Goal: Task Accomplishment & Management: Use online tool/utility

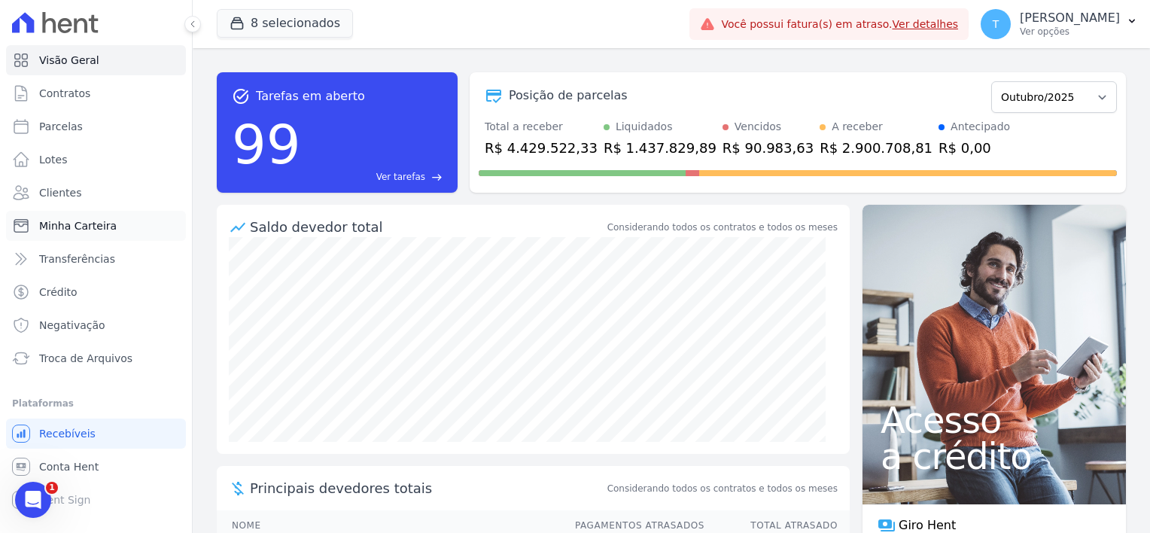
click at [84, 230] on span "Minha Carteira" at bounding box center [78, 225] width 78 height 15
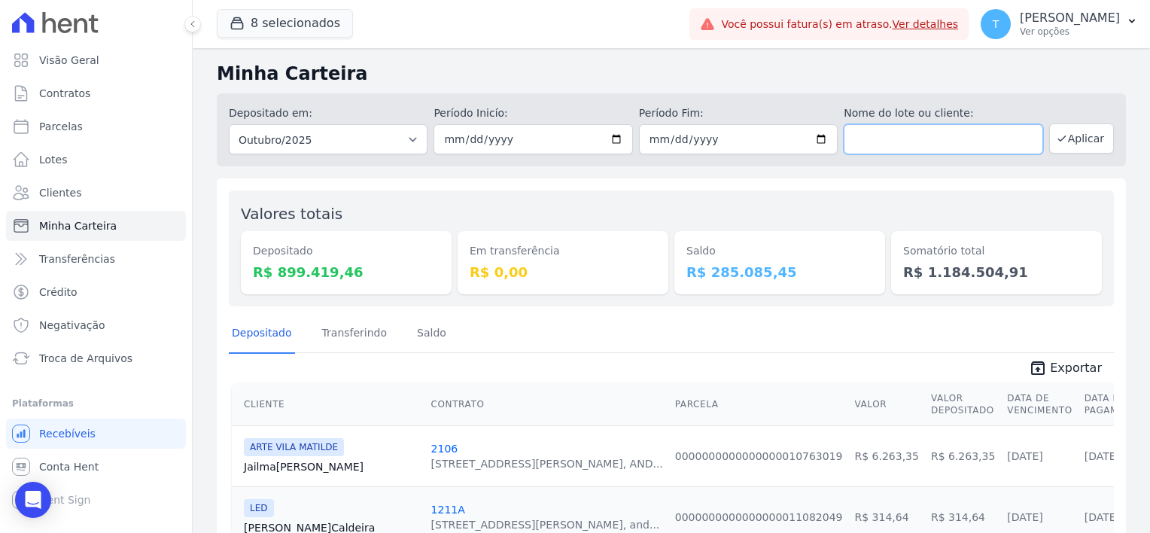
click at [953, 152] on input "text" at bounding box center [943, 139] width 199 height 30
paste input "[PERSON_NAME] [PERSON_NAME]"
type input "[PERSON_NAME] [PERSON_NAME]"
click at [1071, 145] on button "Aplicar" at bounding box center [1081, 138] width 65 height 30
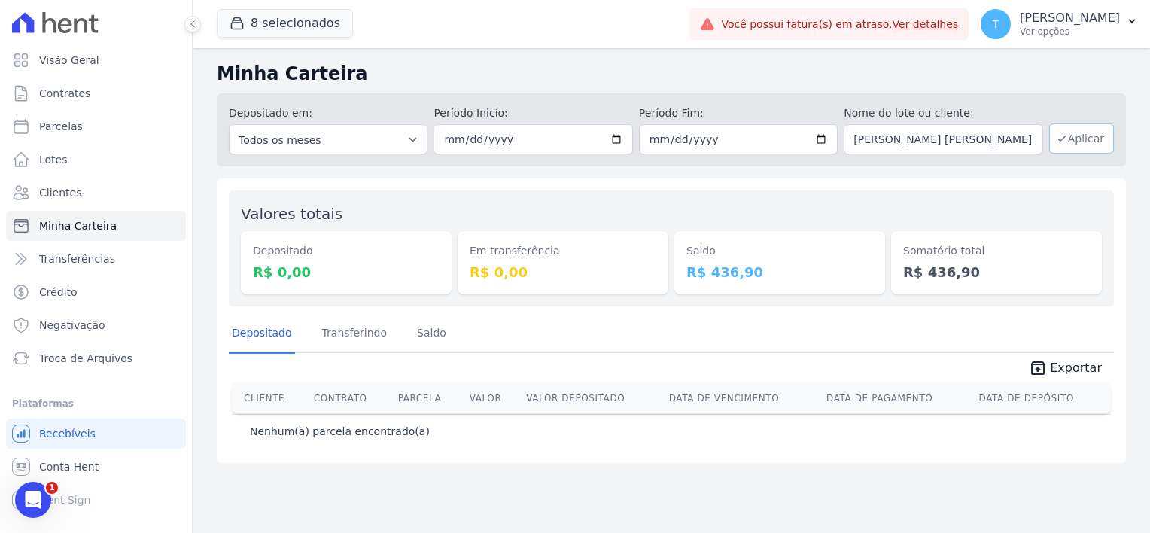
click at [1090, 136] on button "Aplicar" at bounding box center [1081, 138] width 65 height 30
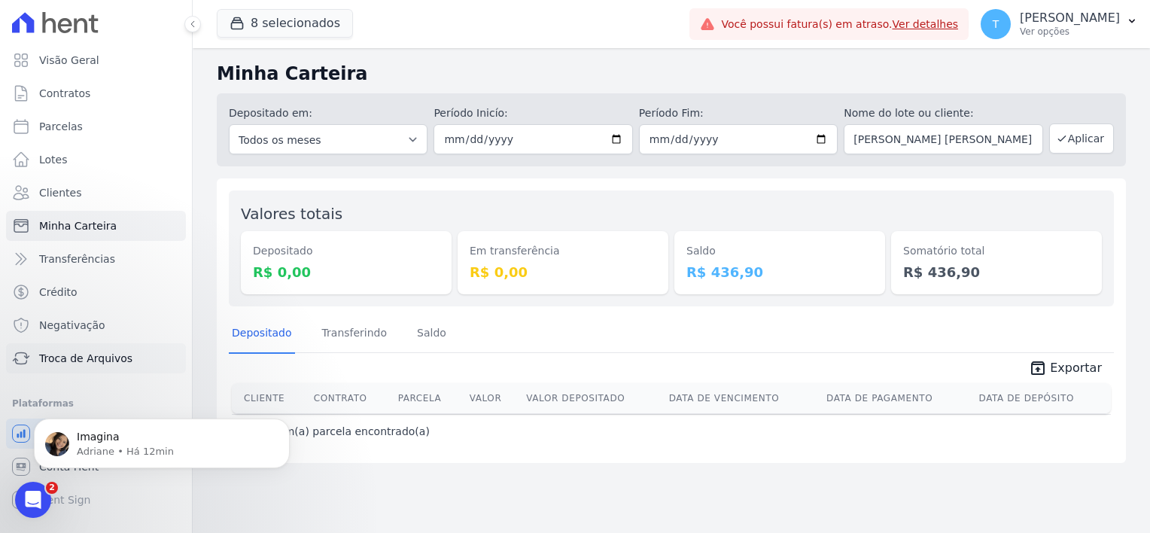
click at [71, 358] on span "Troca de Arquivos" at bounding box center [85, 358] width 93 height 15
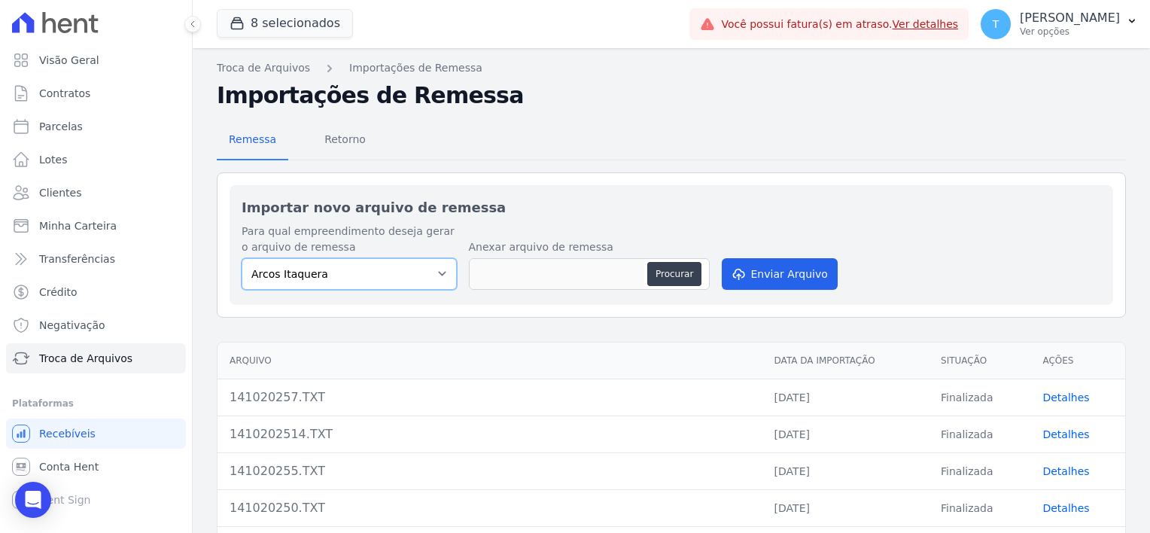
click at [352, 279] on select "[PERSON_NAME] Itaquera [GEOGRAPHIC_DATA][PERSON_NAME] Inspire BOSQUE CLUB ARTE …" at bounding box center [349, 274] width 215 height 32
select select "d58a895b-122e-4f60-b248-6168def9ff2e"
click at [242, 258] on select "[PERSON_NAME] Itaquera [GEOGRAPHIC_DATA][PERSON_NAME] Inspire BOSQUE CLUB ARTE …" at bounding box center [349, 274] width 215 height 32
click at [686, 279] on button "Procurar" at bounding box center [674, 274] width 54 height 24
type input "1410202521.TXT"
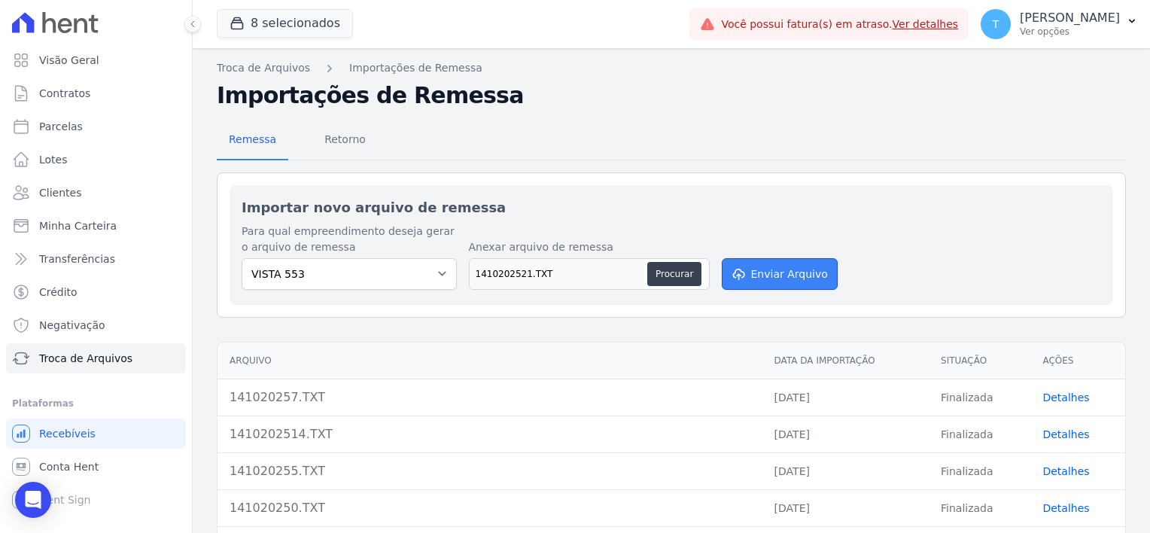
click at [793, 273] on button "Enviar Arquivo" at bounding box center [780, 274] width 116 height 32
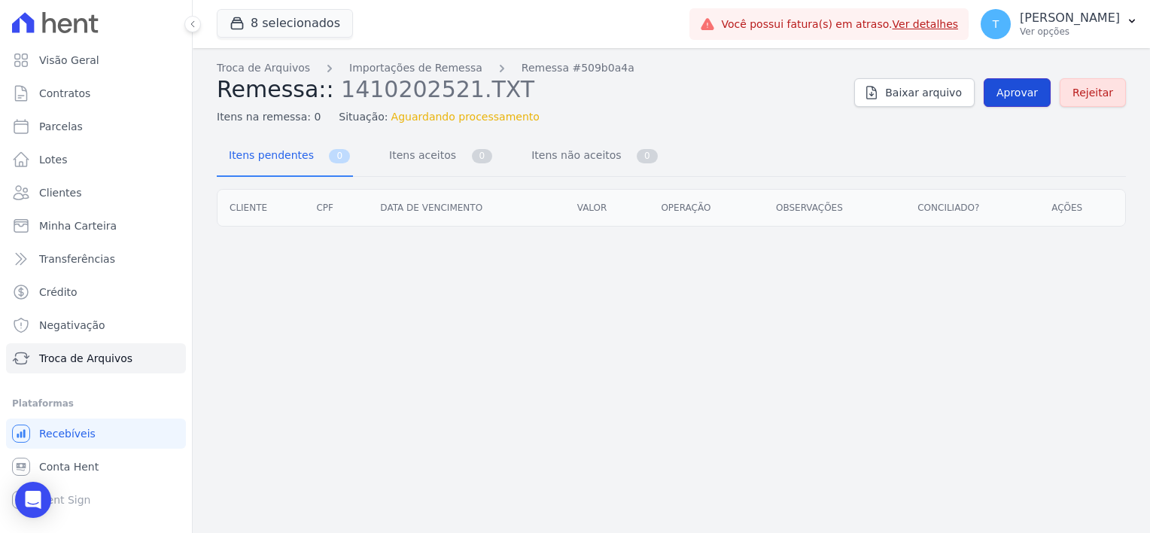
click at [1013, 97] on span "Aprovar" at bounding box center [1017, 92] width 41 height 15
click at [1018, 93] on span "Aprovar" at bounding box center [1017, 92] width 41 height 15
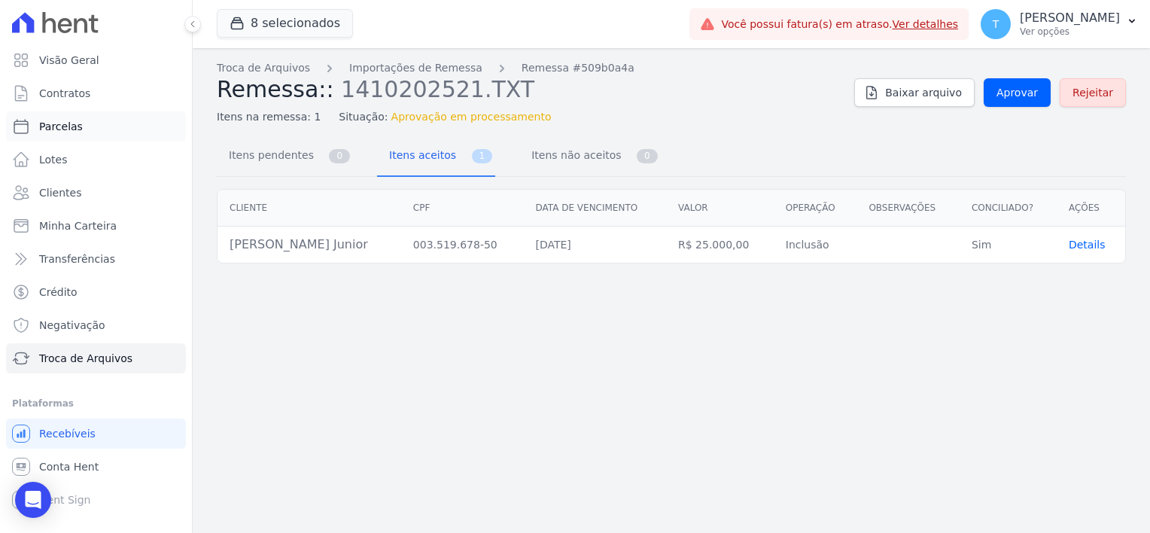
click at [75, 127] on span "Parcelas" at bounding box center [61, 126] width 44 height 15
select select
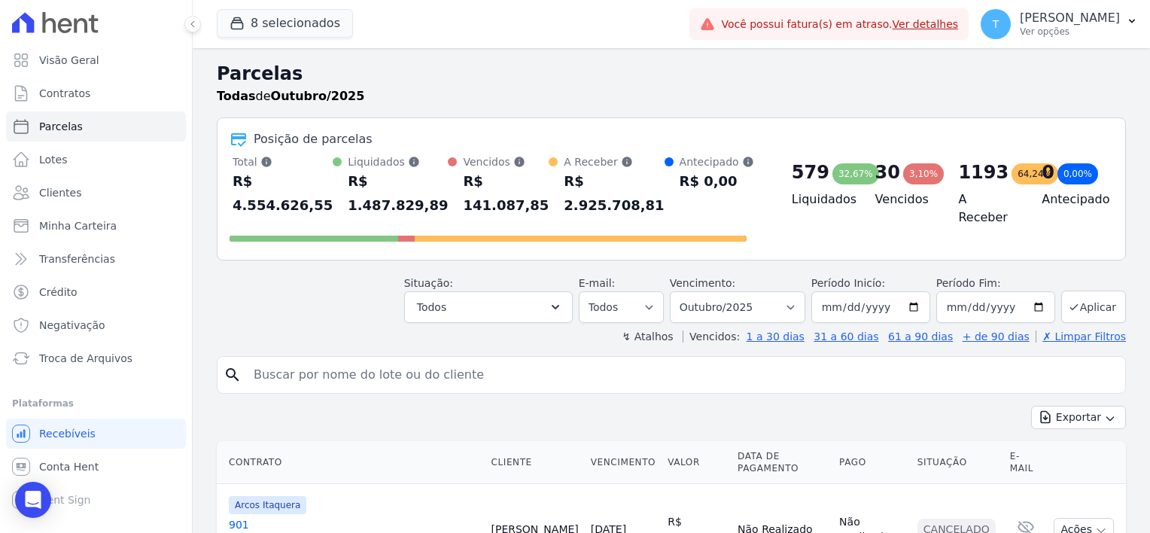
scroll to position [226, 0]
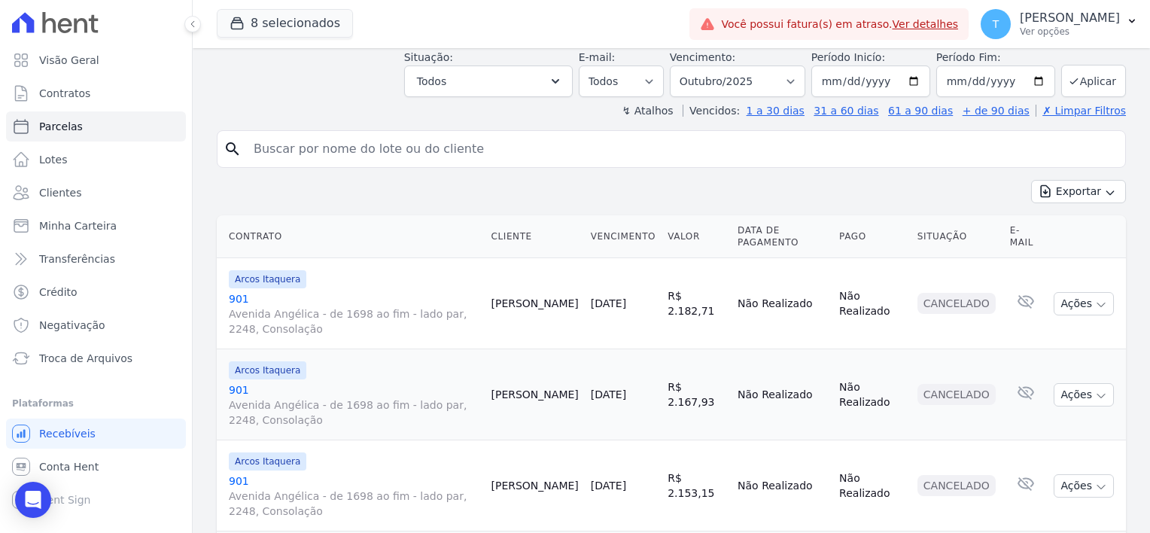
click at [370, 134] on input "search" at bounding box center [682, 149] width 875 height 30
paste input "[PERSON_NAME] Junior"
type input "[PERSON_NAME] Junior"
select select
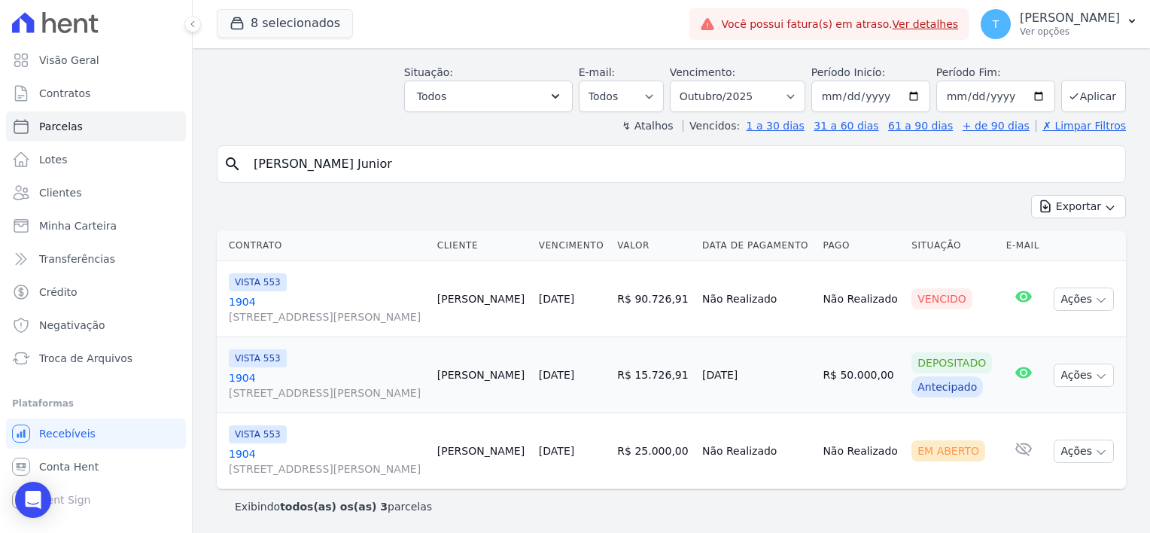
scroll to position [59, 0]
click at [1095, 452] on icon "button" at bounding box center [1101, 452] width 12 height 12
click at [1059, 482] on link "Ver boleto" at bounding box center [1078, 485] width 145 height 28
click at [93, 361] on span "Troca de Arquivos" at bounding box center [85, 358] width 93 height 15
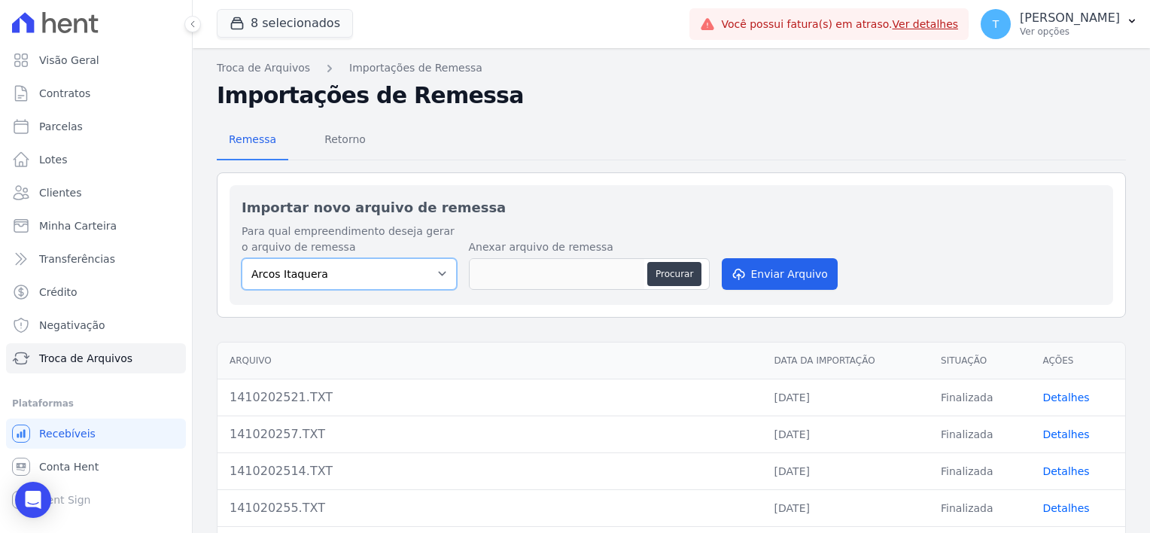
click at [404, 271] on select "[PERSON_NAME] Itaquera [GEOGRAPHIC_DATA][PERSON_NAME] Inspire BOSQUE CLUB ARTE …" at bounding box center [349, 274] width 215 height 32
select select "798d34ef-1a76-4a01-aecd-278a2202ade3"
click at [242, 258] on select "[PERSON_NAME] Itaquera [GEOGRAPHIC_DATA][PERSON_NAME] Inspire BOSQUE CLUB ARTE …" at bounding box center [349, 274] width 215 height 32
click at [665, 276] on button "Procurar" at bounding box center [674, 274] width 54 height 24
type input "141020257 (1).TXT"
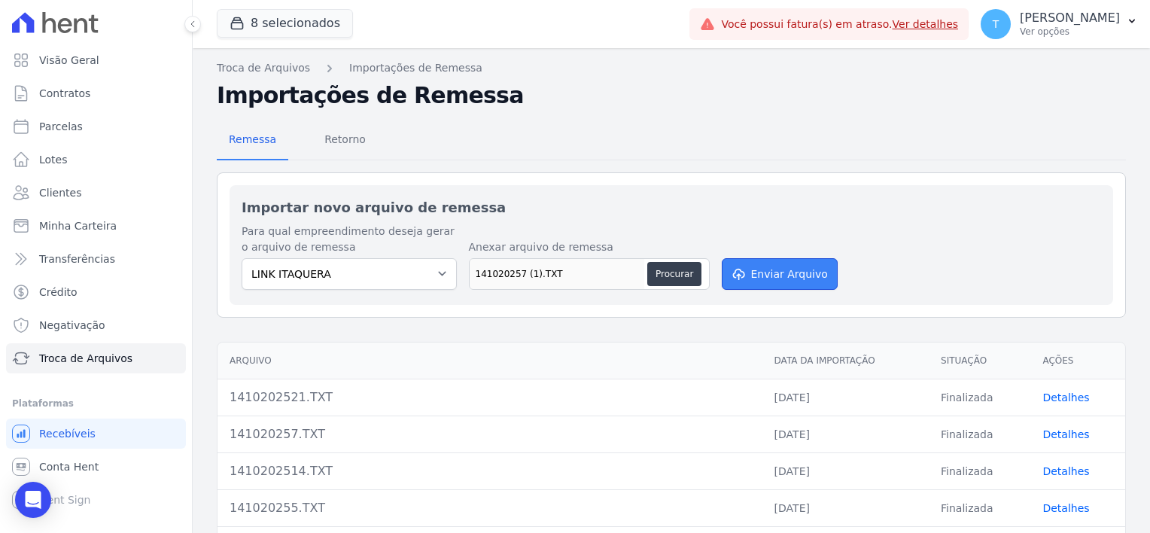
click at [738, 276] on icon "submit" at bounding box center [738, 275] width 11 height 12
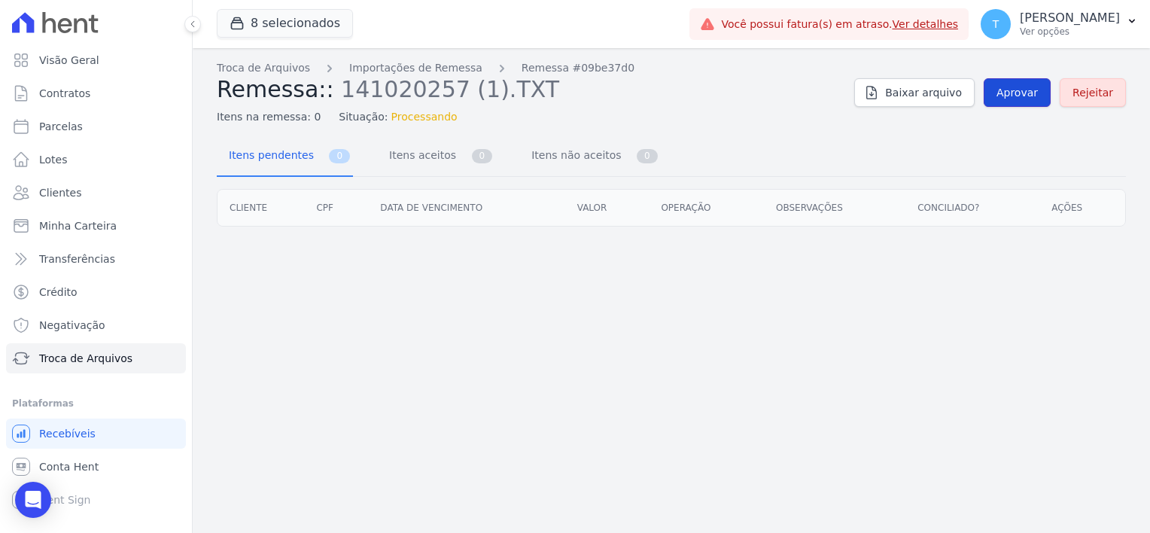
click at [1009, 96] on span "Aprovar" at bounding box center [1017, 92] width 41 height 15
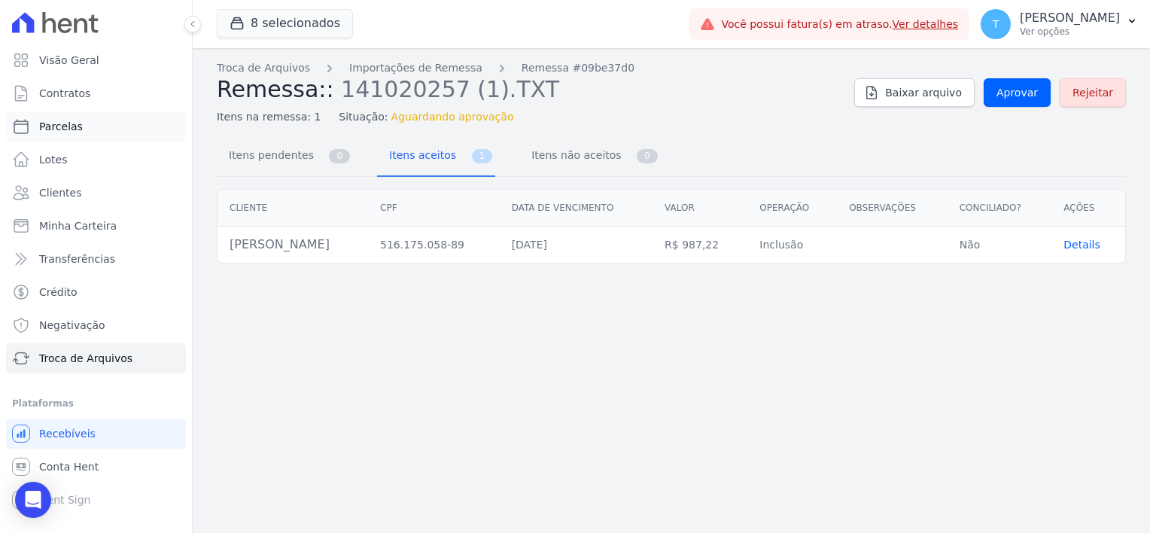
click at [67, 127] on span "Parcelas" at bounding box center [61, 126] width 44 height 15
select select
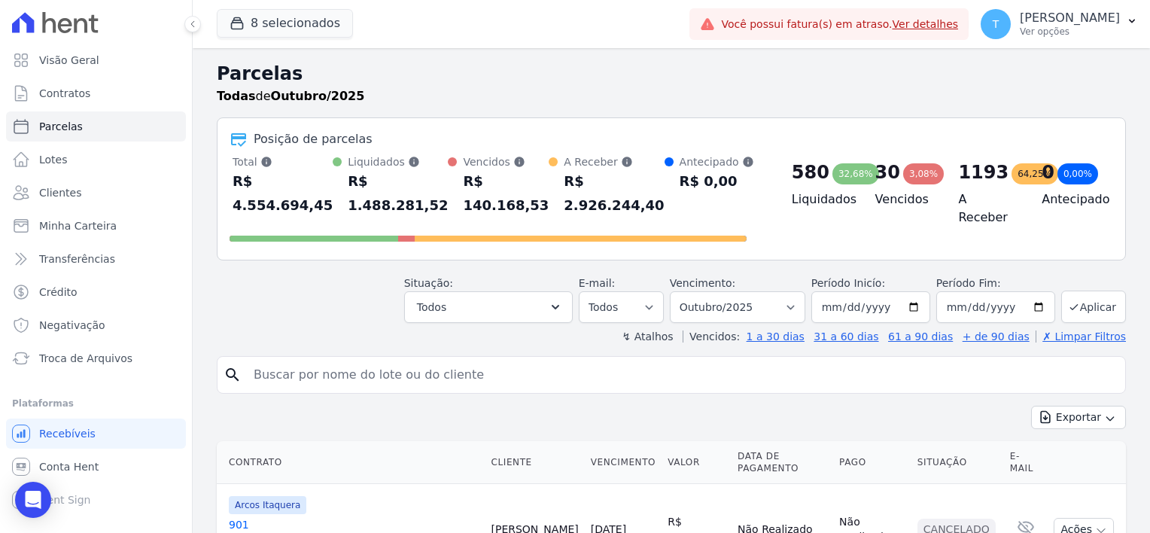
click at [285, 360] on input "search" at bounding box center [682, 375] width 875 height 30
paste input "[PERSON_NAME]"
type input "[PERSON_NAME]"
select select
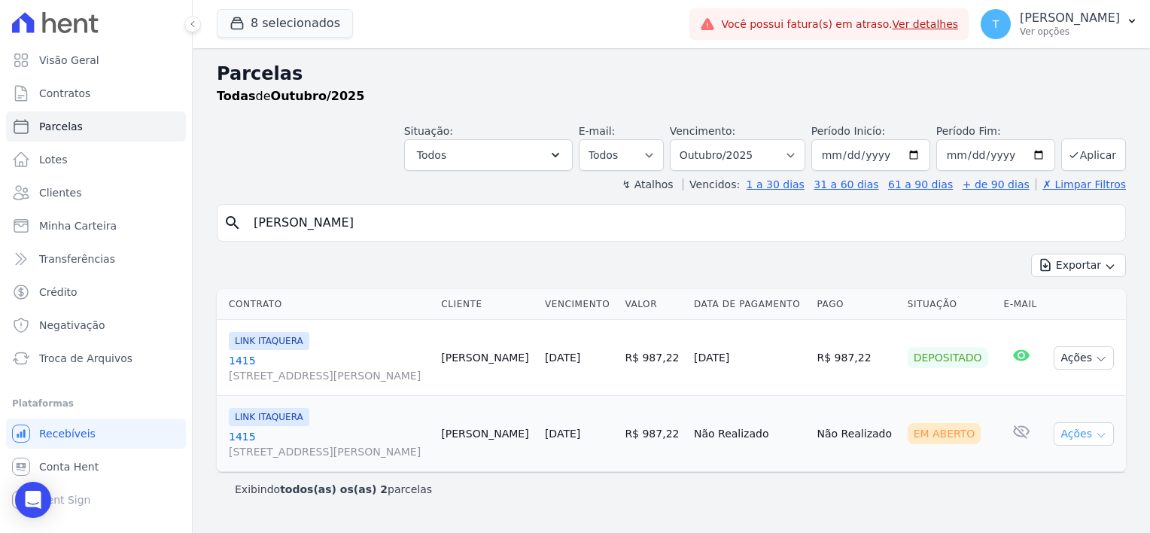
click at [1099, 429] on icon "button" at bounding box center [1101, 435] width 12 height 12
click at [1042, 470] on link "Ver boleto" at bounding box center [1078, 469] width 145 height 28
